Goal: Transaction & Acquisition: Book appointment/travel/reservation

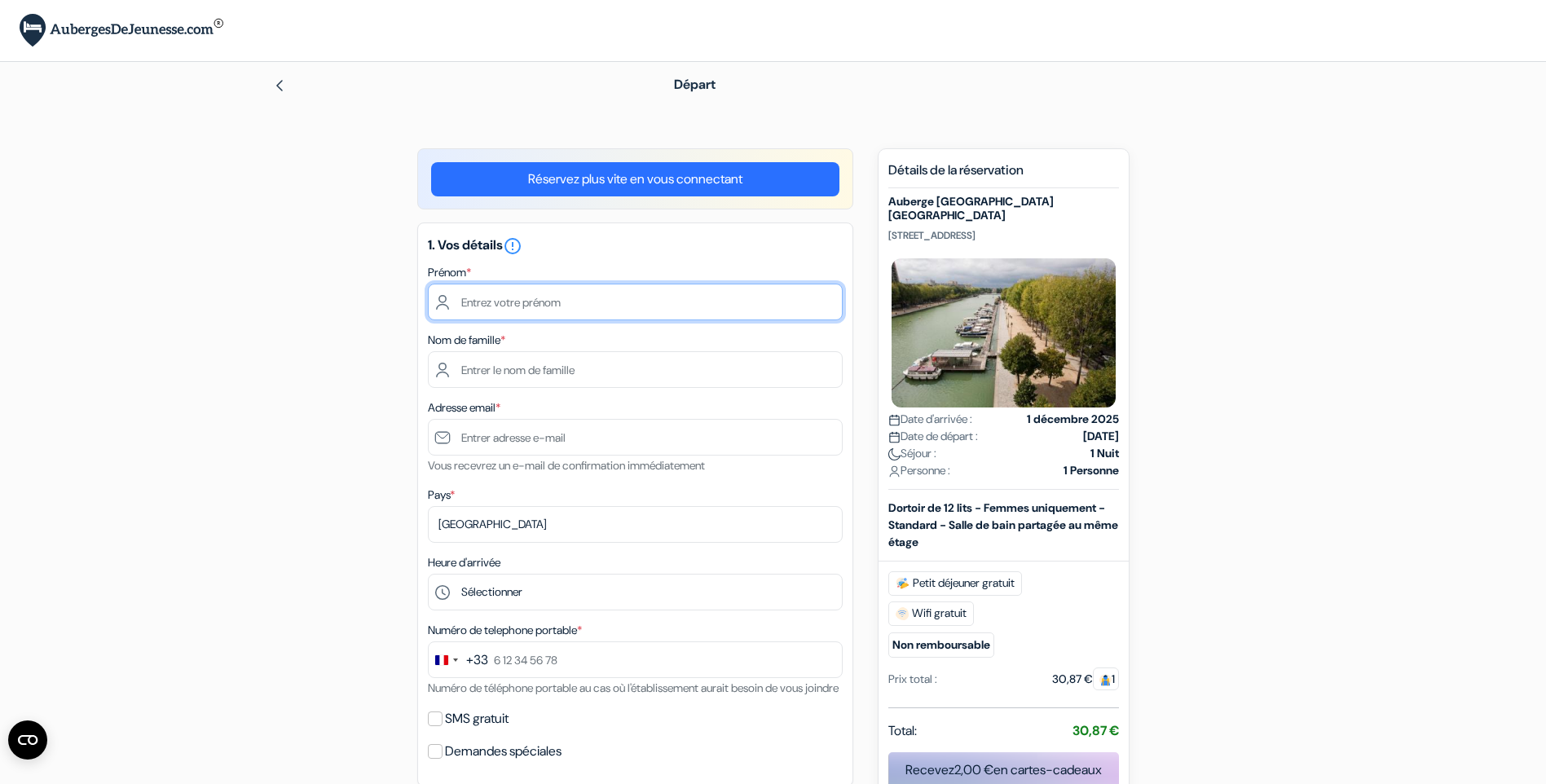
click at [479, 300] on input "text" at bounding box center [634, 301] width 414 height 37
type input "[PERSON_NAME]"
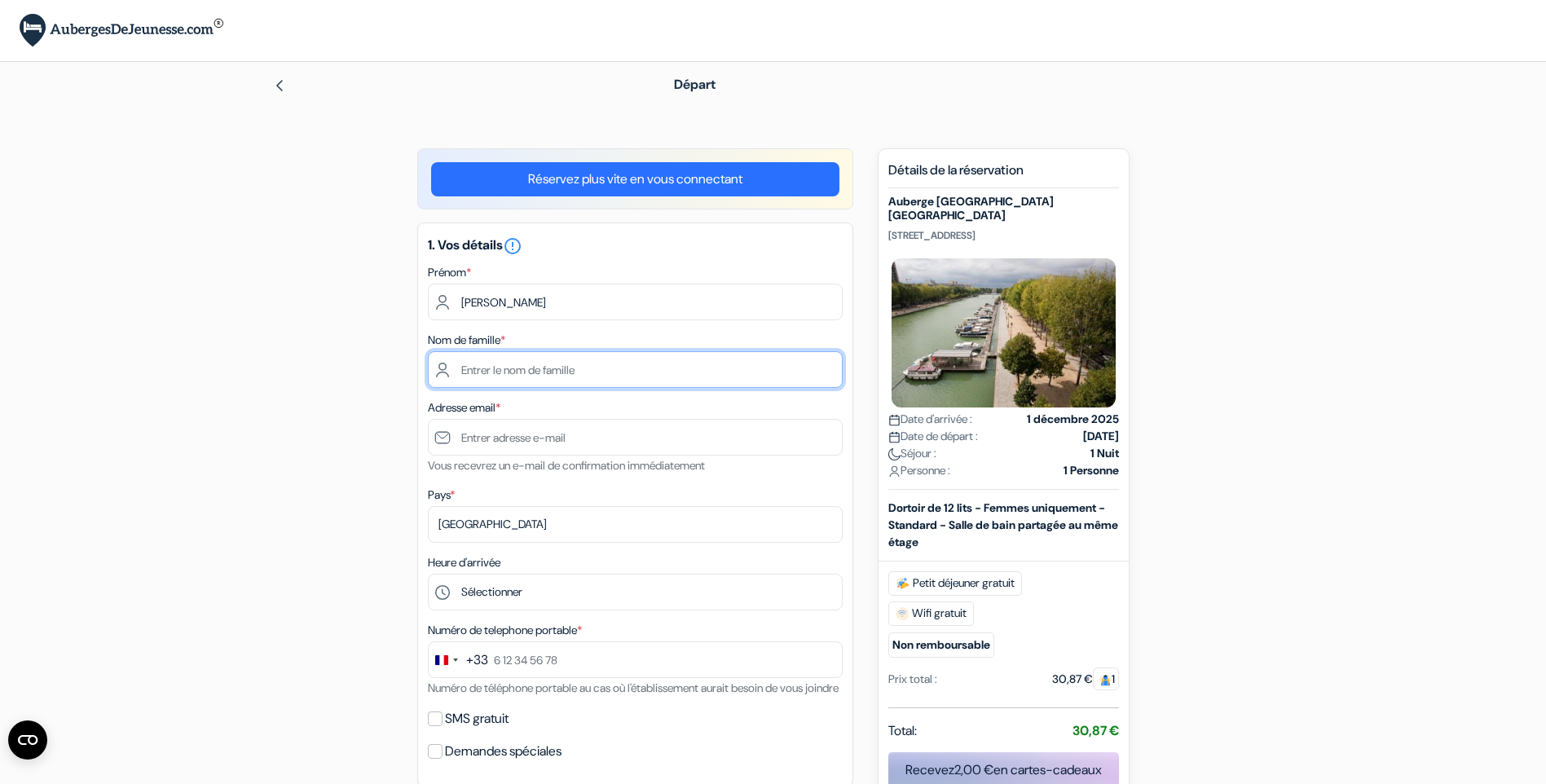
type input "[PERSON_NAME]"
type input "[PERSON_NAME][EMAIL_ADDRESS][DOMAIN_NAME]"
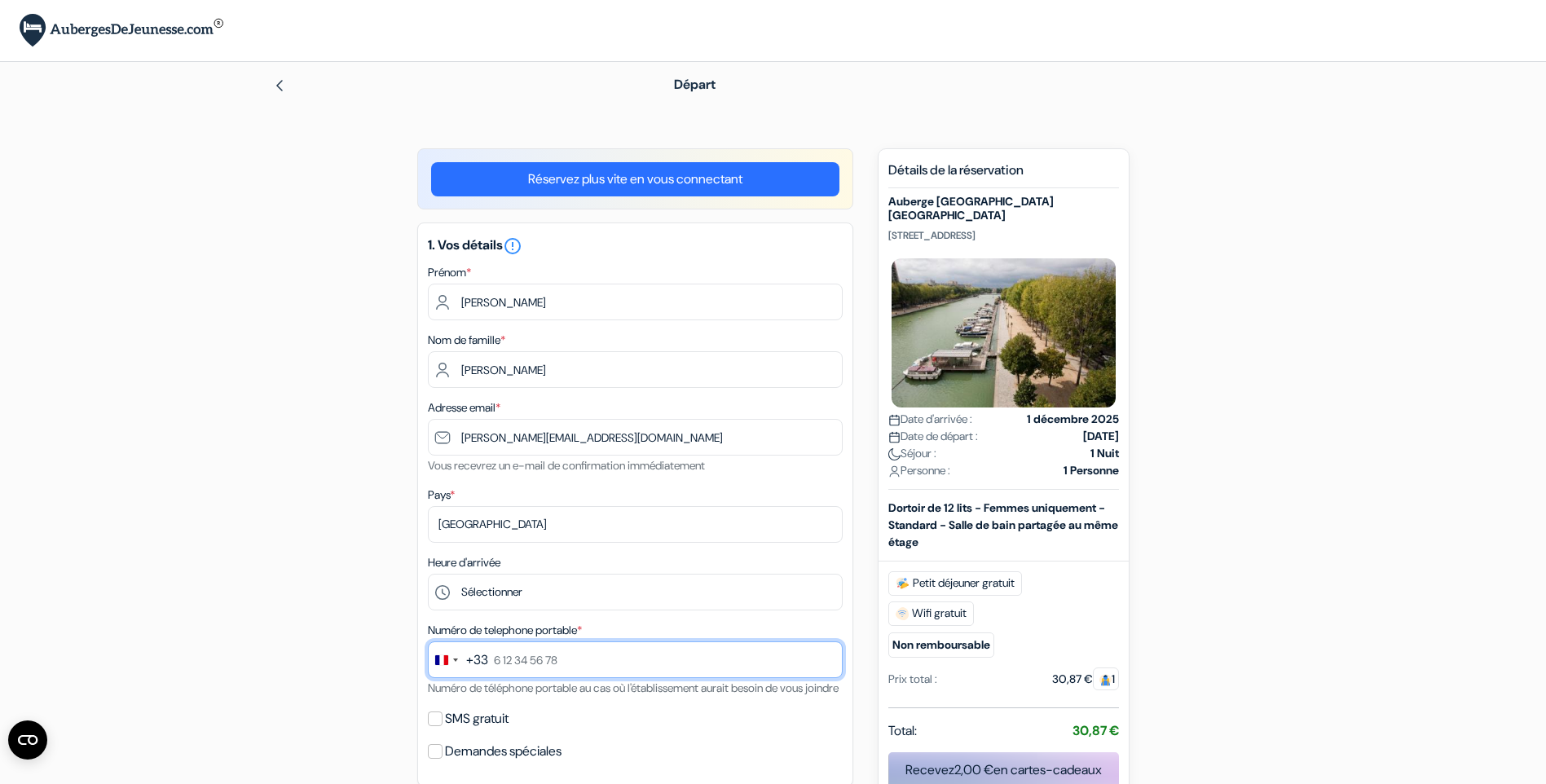
type input "0607367013"
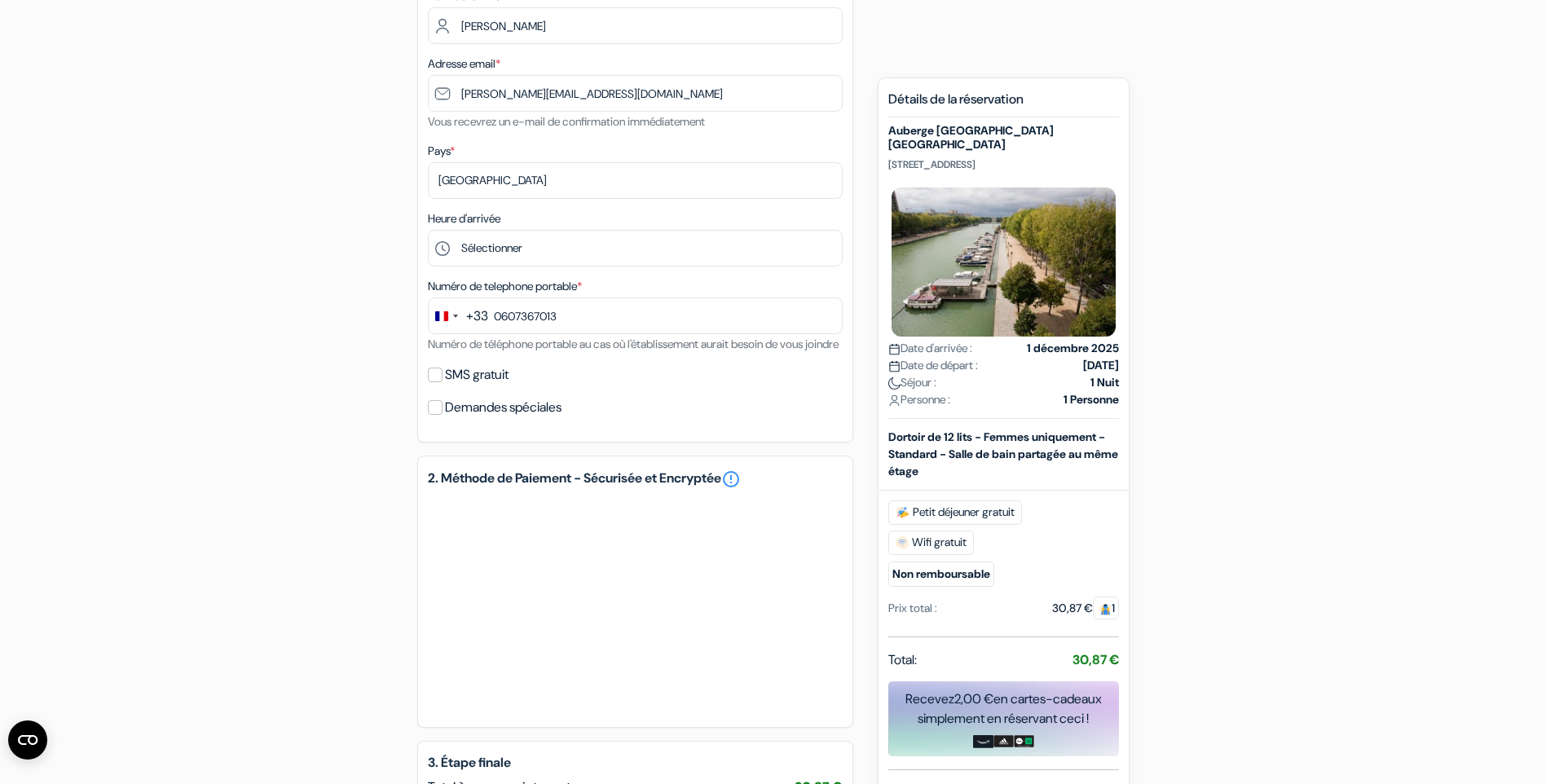
scroll to position [407, 0]
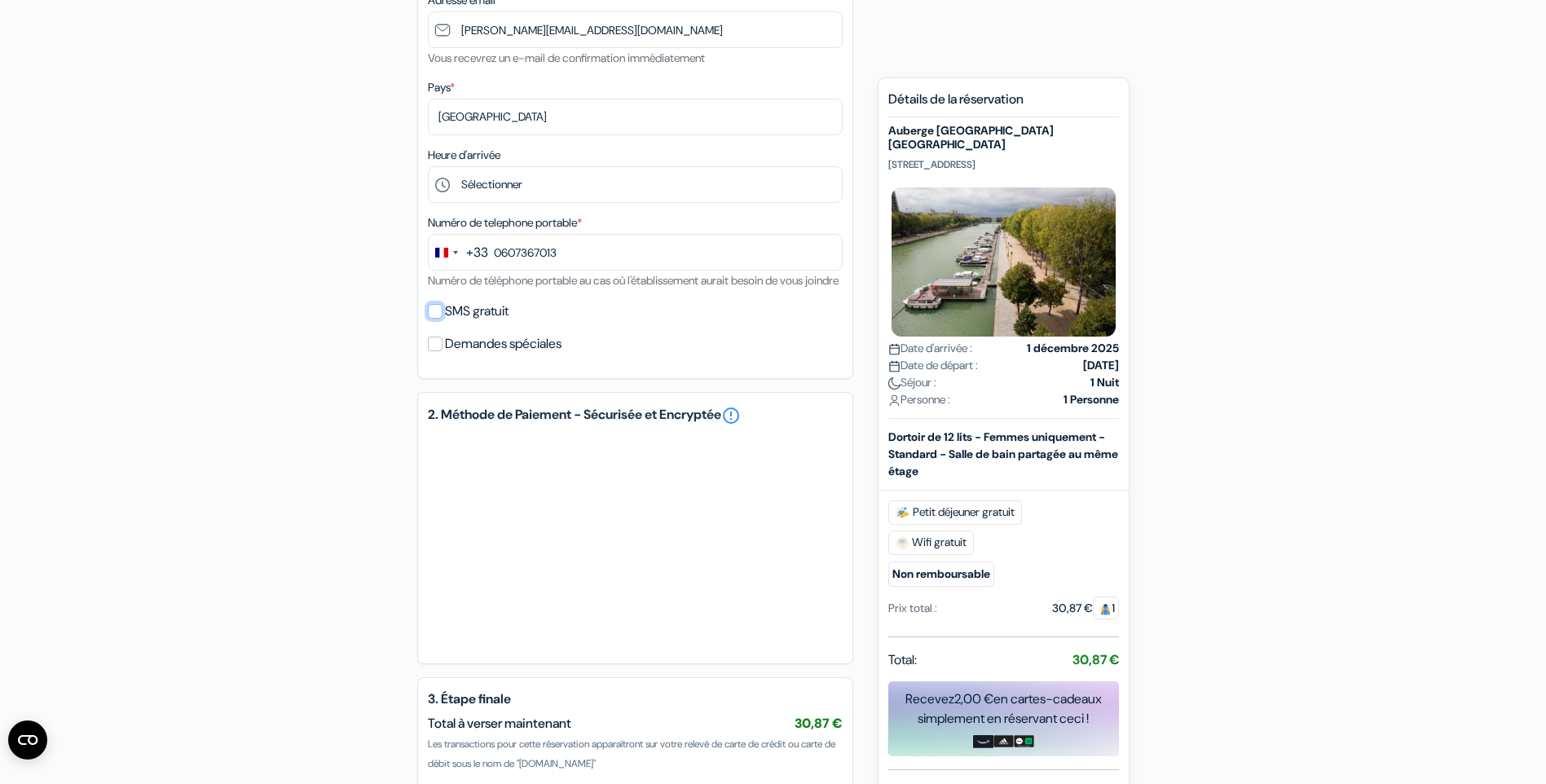
click at [436, 319] on input "SMS gratuit" at bounding box center [435, 311] width 14 height 14
checkbox input "true"
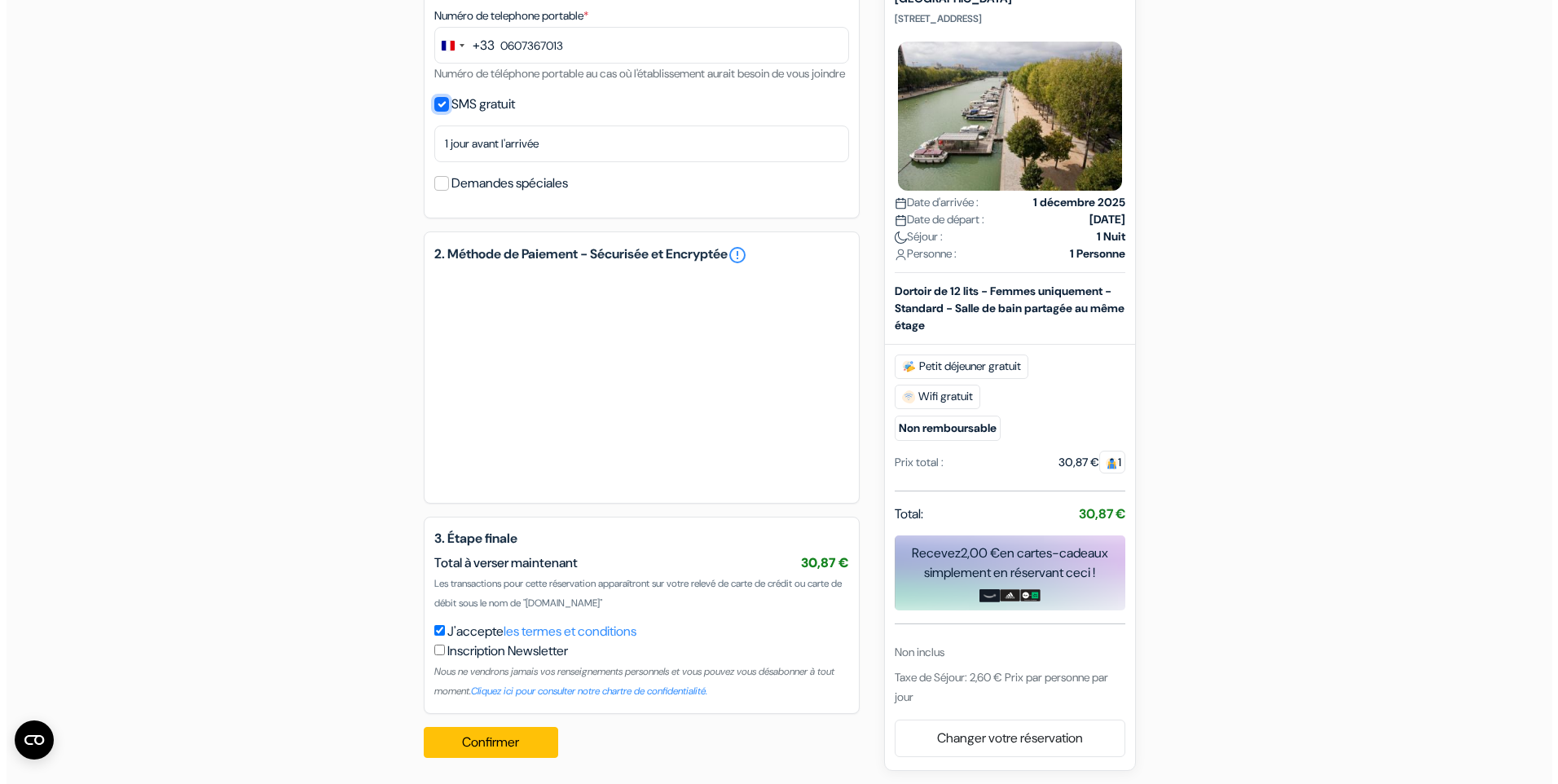
scroll to position [637, 0]
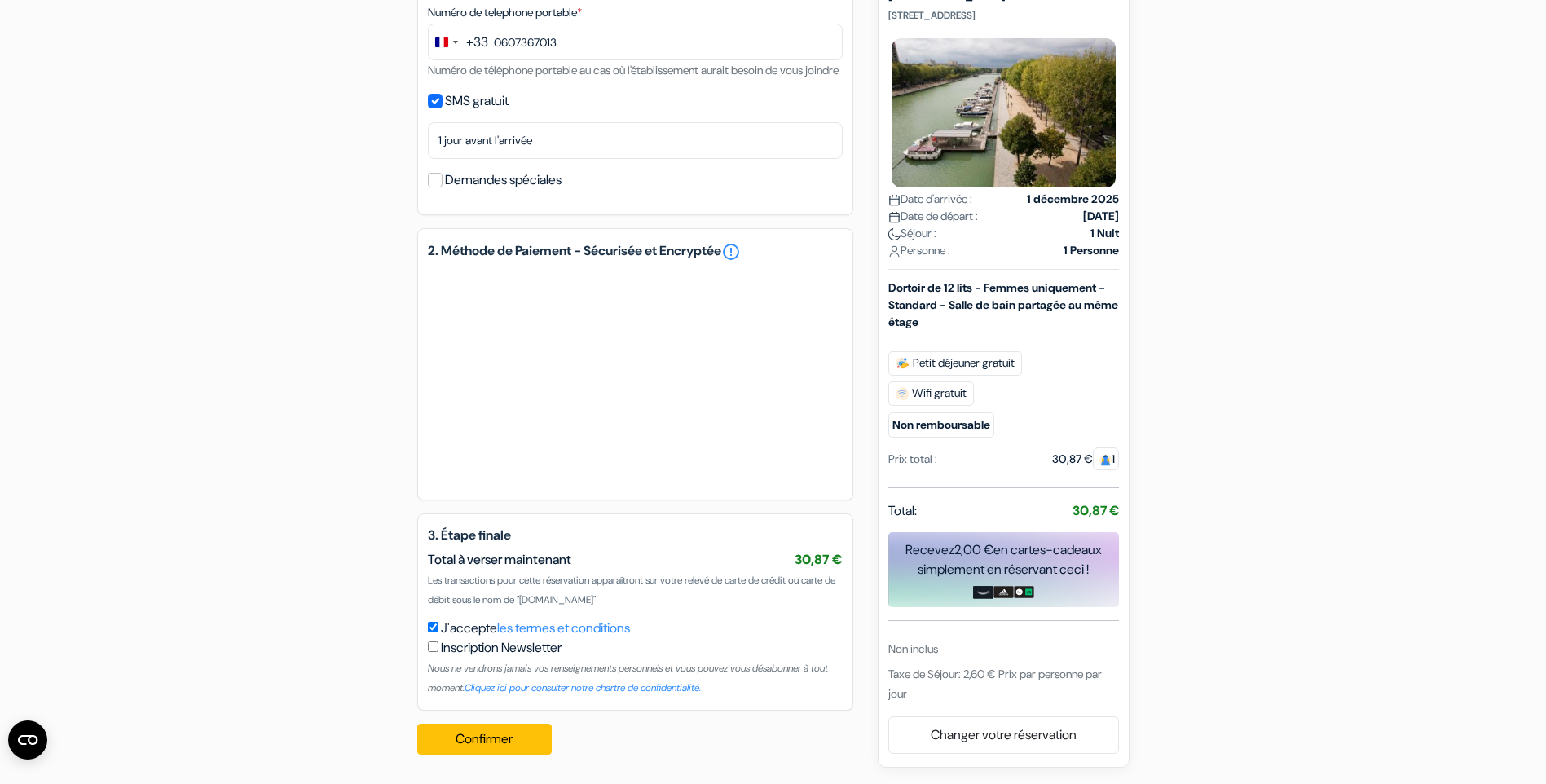
click at [290, 385] on div "add_box Auberge [GEOGRAPHIC_DATA] [GEOGRAPHIC_DATA] [STREET_ADDRESS]" at bounding box center [773, 149] width 1076 height 1237
click at [500, 736] on button "Confirmer Loading..." at bounding box center [485, 739] width 135 height 31
